Goal: Information Seeking & Learning: Learn about a topic

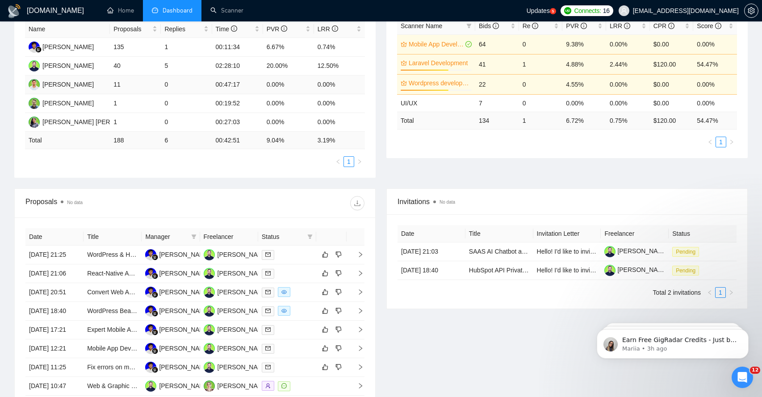
scroll to position [178, 0]
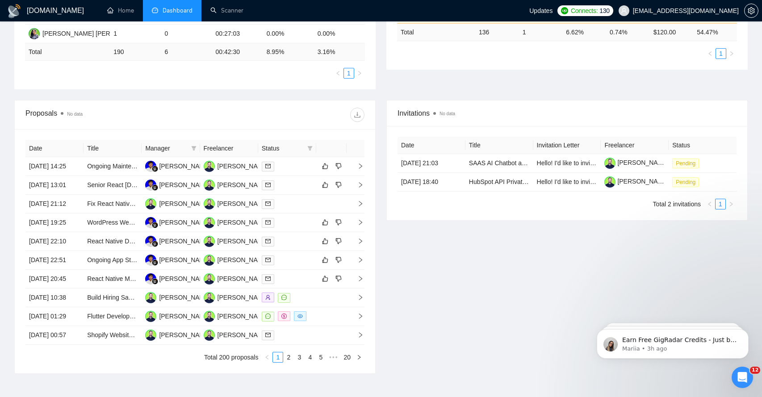
scroll to position [270, 0]
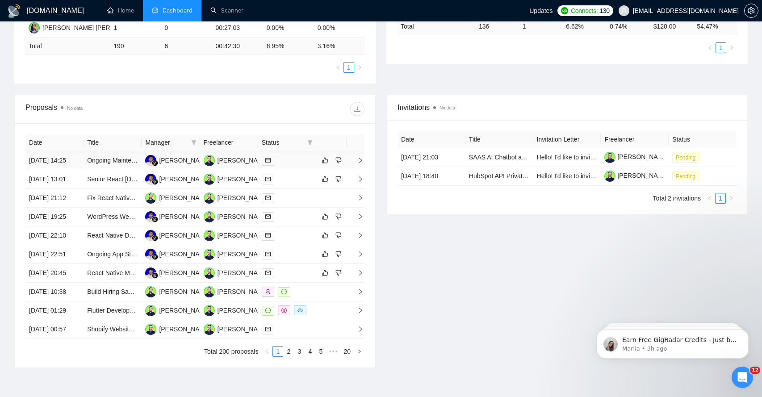
click at [359, 164] on icon "right" at bounding box center [361, 160] width 6 height 6
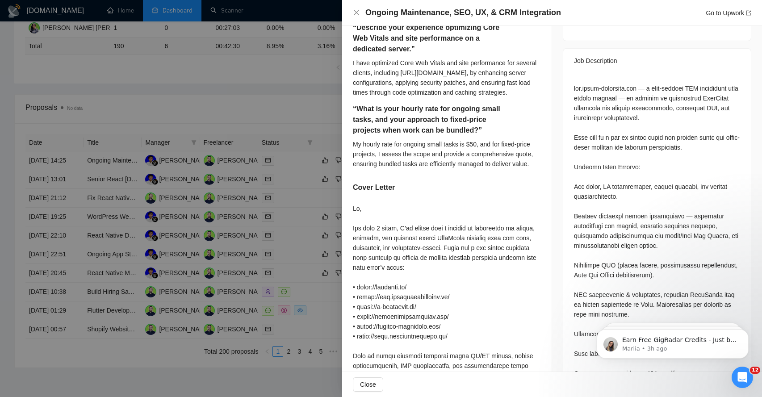
scroll to position [343, 0]
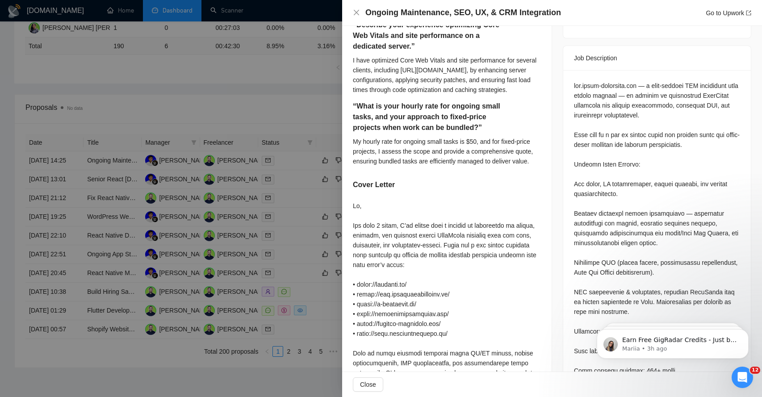
click at [599, 136] on div "Questions: “Please provide 2–3 live WordPress websites you have worked on where…" at bounding box center [657, 381] width 166 height 600
click at [593, 191] on div "Questions: “Please provide 2–3 live WordPress websites you have worked on where…" at bounding box center [657, 381] width 166 height 600
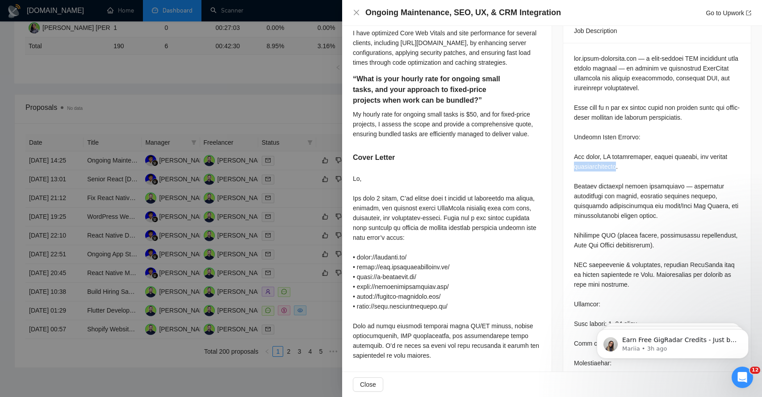
scroll to position [381, 0]
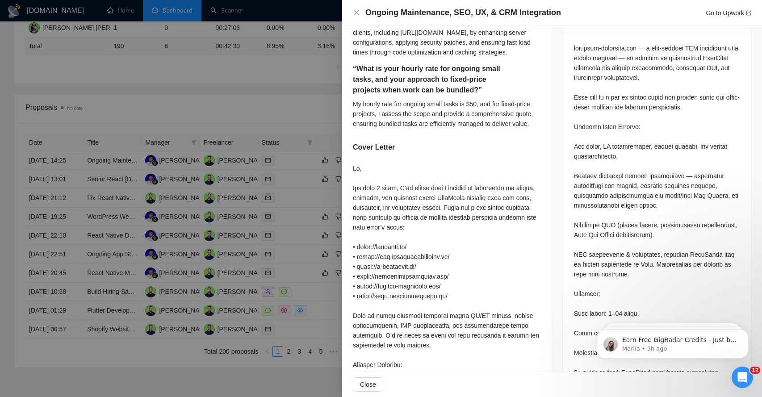
click at [593, 191] on div "Questions: “Please provide 2–3 live WordPress websites you have worked on where…" at bounding box center [657, 343] width 166 height 600
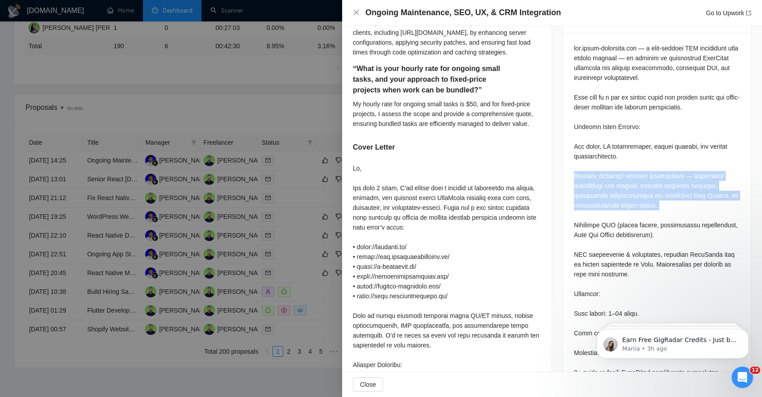
click at [593, 191] on div "Questions: “Please provide 2–3 live WordPress websites you have worked on where…" at bounding box center [657, 343] width 166 height 600
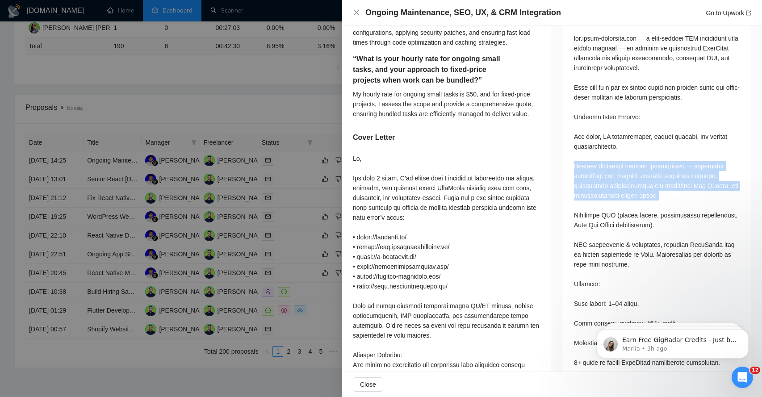
scroll to position [391, 0]
